Goal: Task Accomplishment & Management: Manage account settings

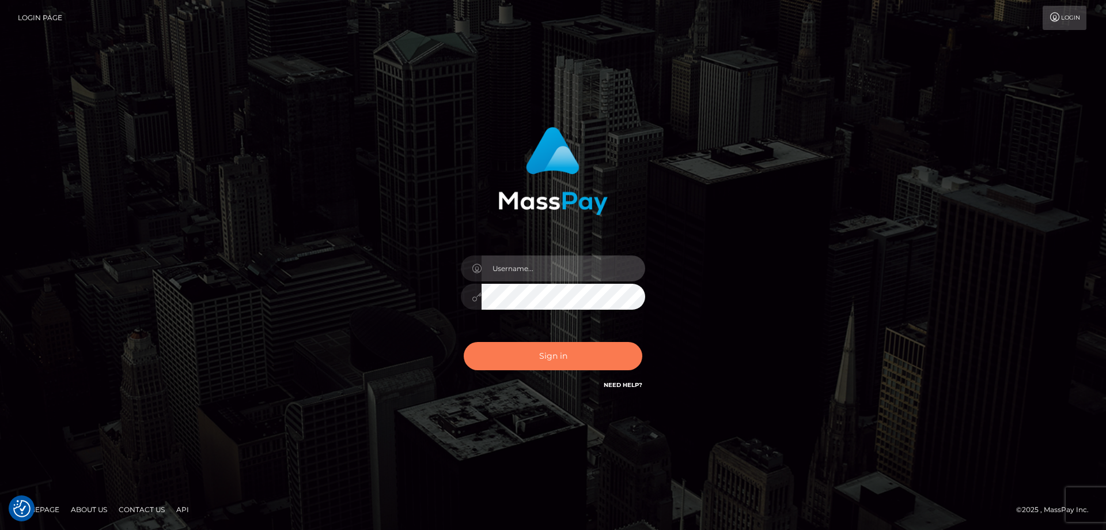
type input "[PERSON_NAME].ctfo"
click at [547, 357] on button "Sign in" at bounding box center [553, 356] width 179 height 28
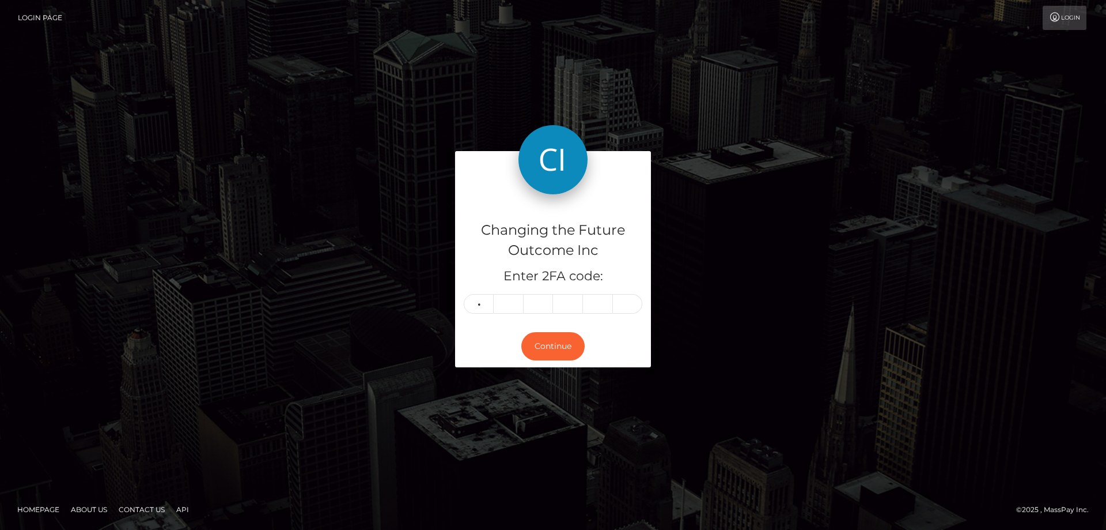
type input "5"
type input "7"
type input "4"
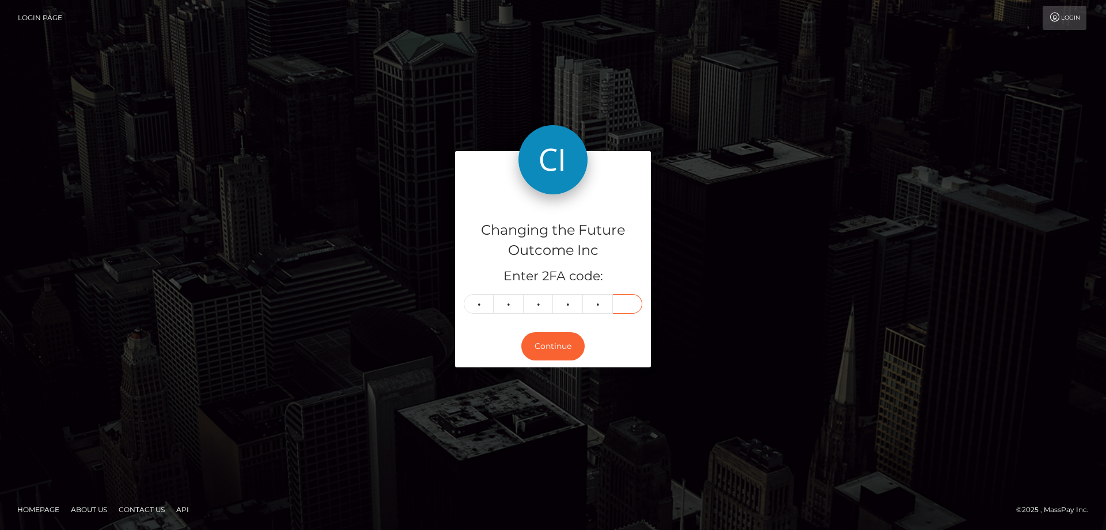
type input "6"
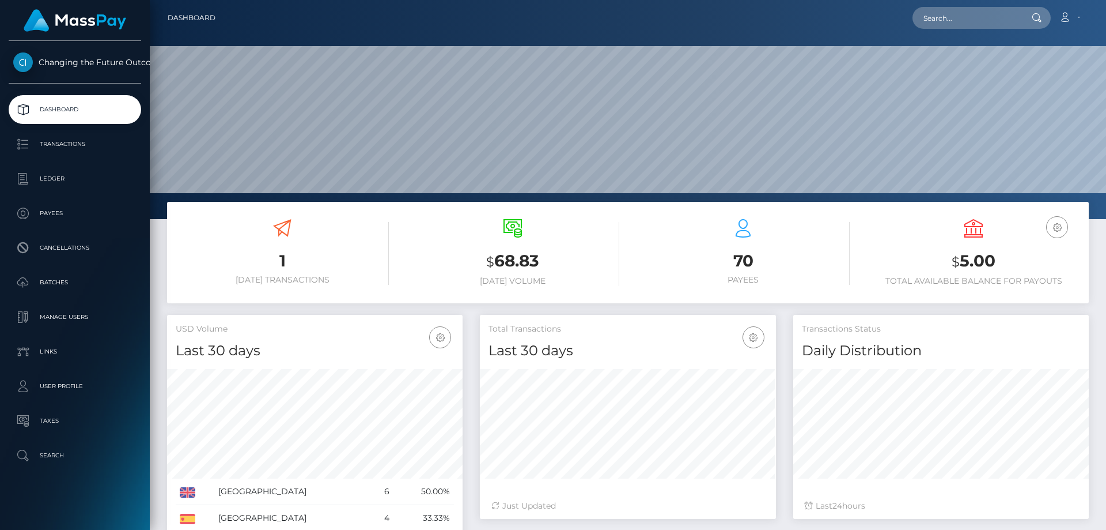
scroll to position [205, 296]
click at [46, 175] on p "Ledger" at bounding box center [74, 178] width 123 height 17
